Goal: Task Accomplishment & Management: Use online tool/utility

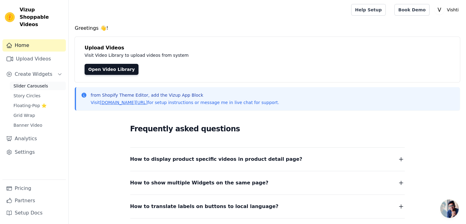
click at [27, 83] on span "Slider Carousels" at bounding box center [30, 86] width 35 height 6
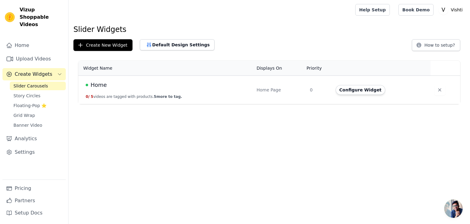
drag, startPoint x: 370, startPoint y: 91, endPoint x: 350, endPoint y: 95, distance: 20.1
click at [370, 91] on button "Configure Widget" at bounding box center [361, 90] width 50 height 10
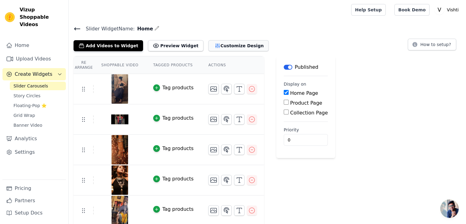
click at [212, 49] on button "Customize Design" at bounding box center [238, 45] width 60 height 11
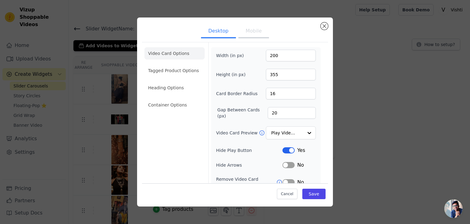
click at [252, 33] on button "Mobile" at bounding box center [254, 31] width 31 height 13
click at [174, 99] on li "Tagged Product Options" at bounding box center [175, 105] width 60 height 12
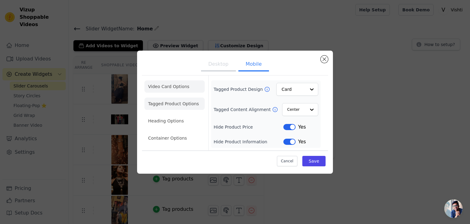
click at [171, 97] on li "Video Card Options" at bounding box center [175, 103] width 60 height 12
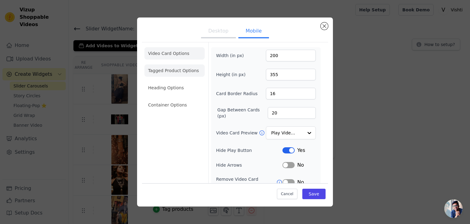
click at [170, 99] on li "Tagged Product Options" at bounding box center [175, 105] width 60 height 12
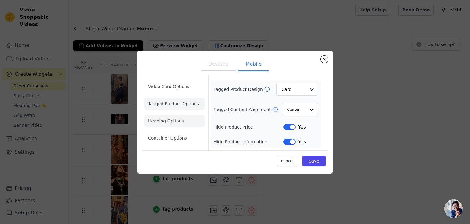
click at [166, 121] on li "Heading Options" at bounding box center [175, 121] width 60 height 12
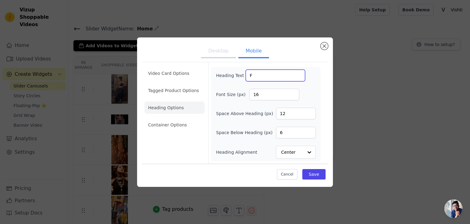
click at [256, 77] on input "F" at bounding box center [275, 76] width 59 height 12
click at [309, 170] on button "Save" at bounding box center [314, 174] width 23 height 10
